Goal: Find specific page/section: Find specific page/section

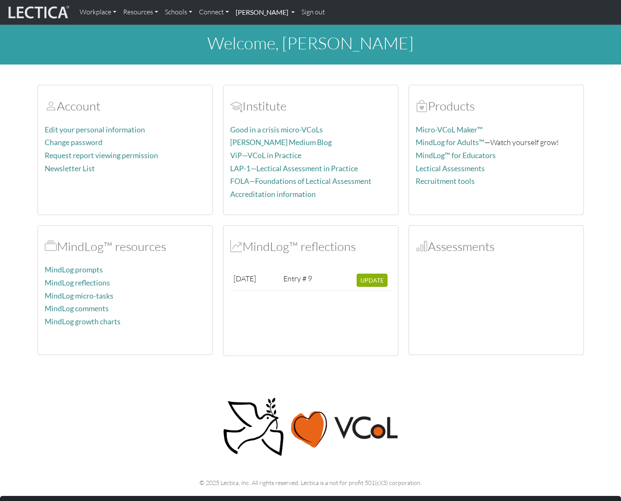
click at [260, 16] on link "[PERSON_NAME]" at bounding box center [265, 12] width 66 height 18
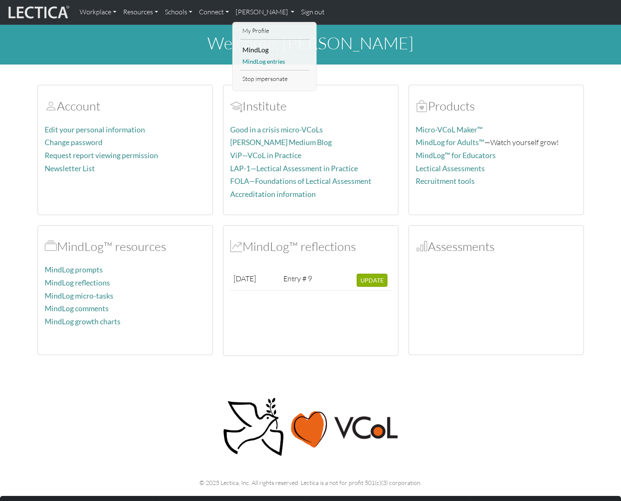
click at [263, 62] on link "MindLog entries" at bounding box center [275, 62] width 70 height 11
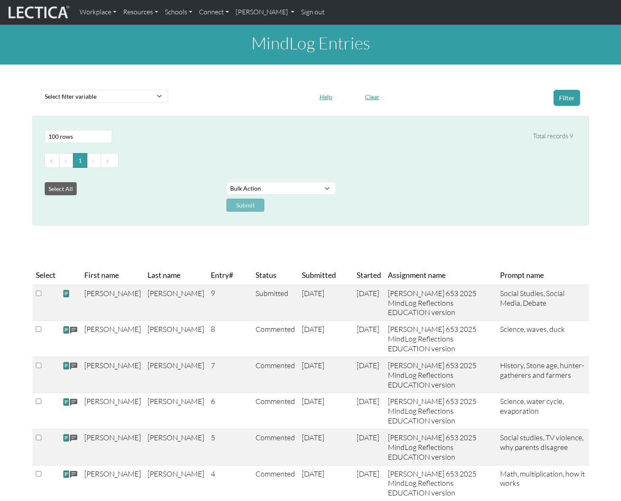
select select "100"
click at [129, 100] on select "Select filter variable Assignment name Date commented Date scored Date started …" at bounding box center [104, 96] width 127 height 13
select select "entry_number"
click at [41, 90] on select "Select filter variable Assignment name Date commented Date scored Date started …" at bounding box center [104, 96] width 127 height 13
click at [228, 137] on div "Select # rows to display 10 rows 20 rows 50 rows 100 rows 200 rows 500 rows 100…" at bounding box center [305, 136] width 535 height 20
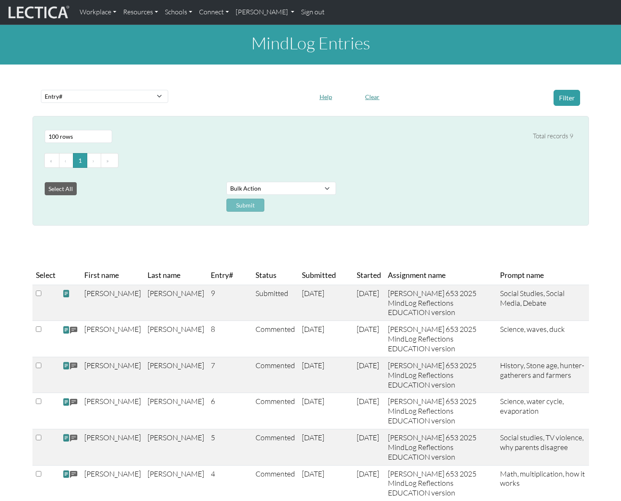
click at [244, 95] on div at bounding box center [241, 98] width 137 height 16
